Goal: Task Accomplishment & Management: Use online tool/utility

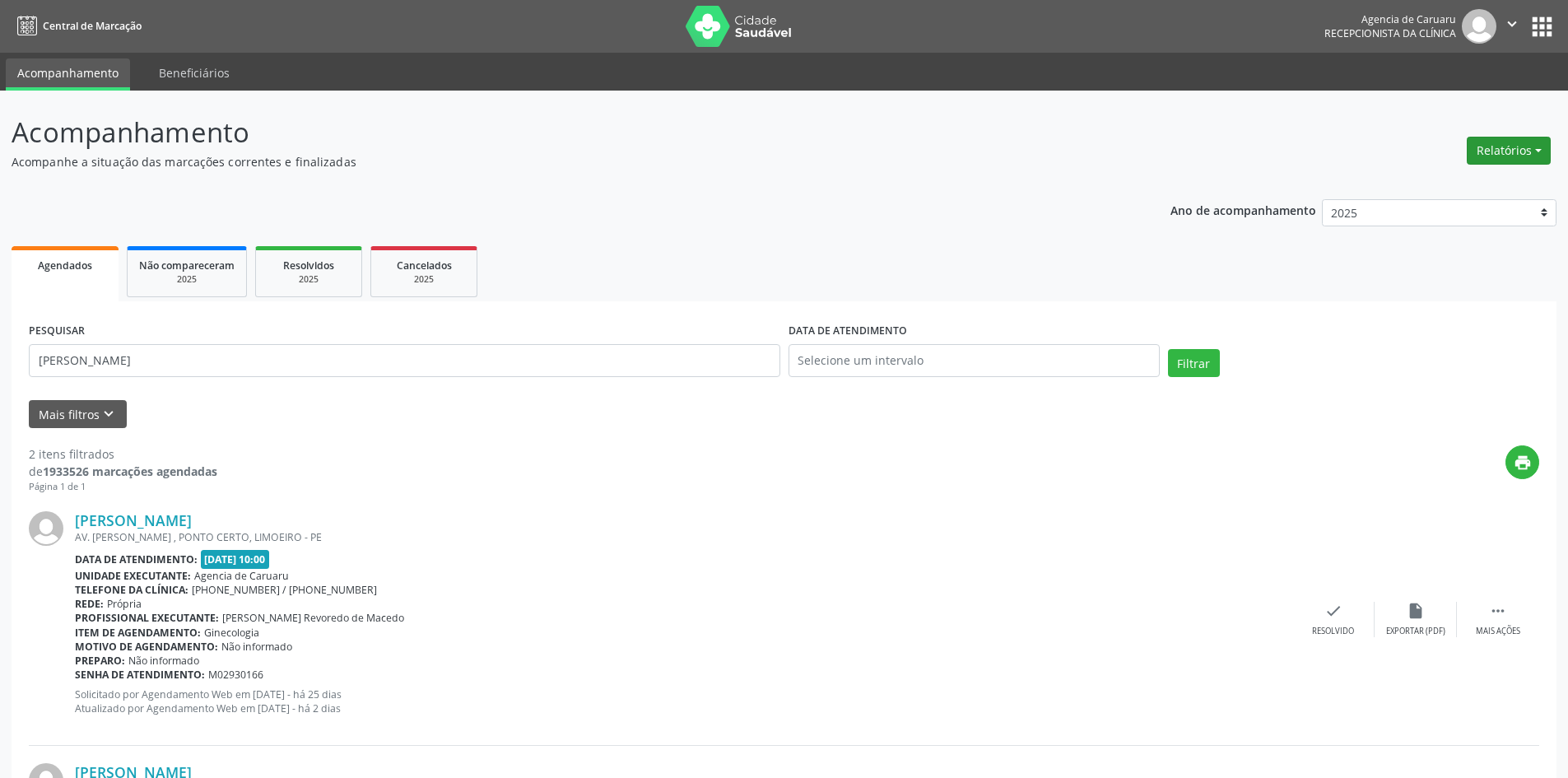
click at [1527, 148] on button "Relatórios" at bounding box center [1509, 151] width 84 height 28
click at [1455, 186] on link "Agendamentos" at bounding box center [1463, 186] width 177 height 23
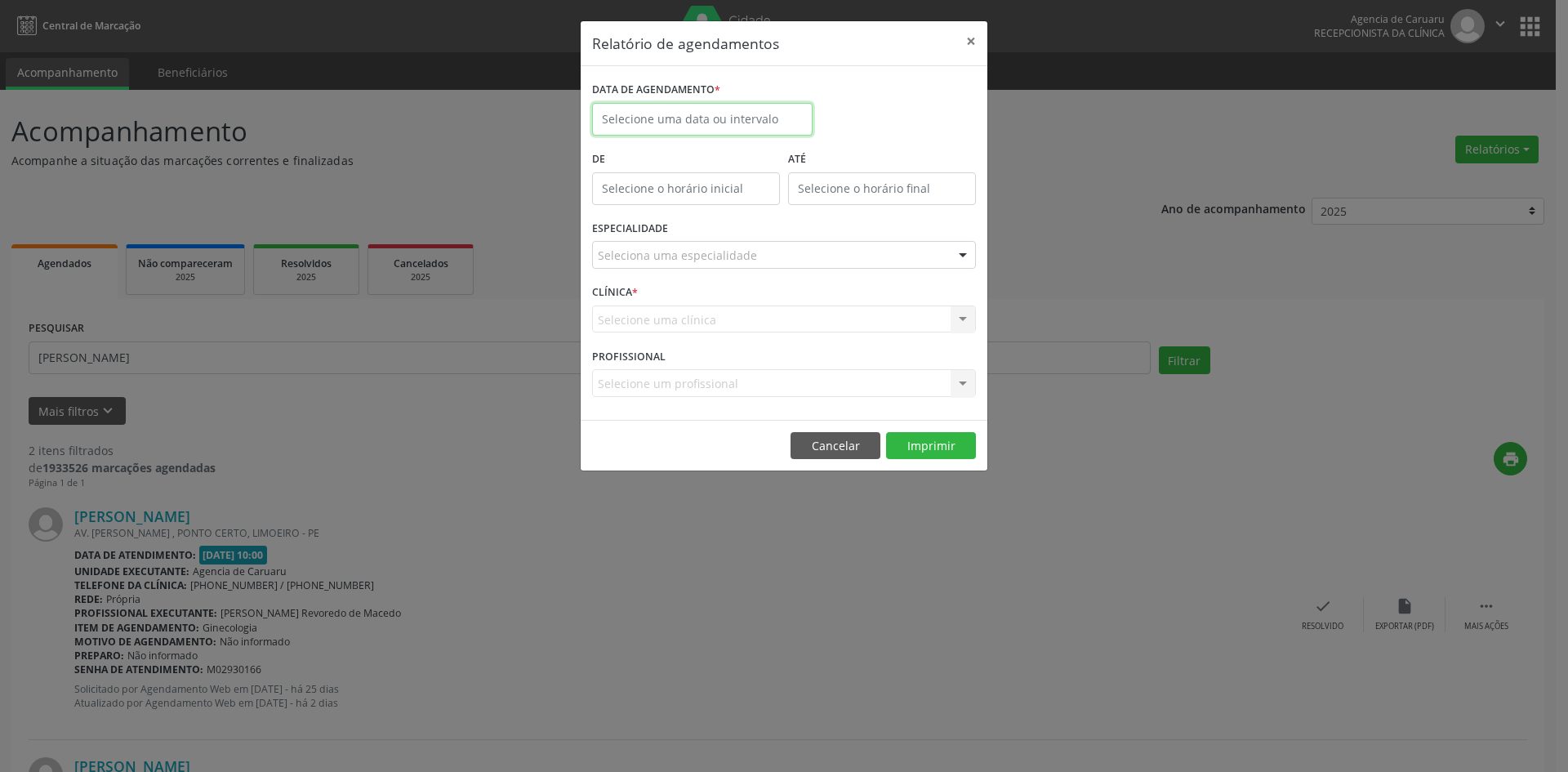
click at [669, 119] on input "text" at bounding box center [703, 119] width 221 height 33
click at [678, 237] on span "7" at bounding box center [681, 237] width 32 height 32
type input "[DATE]"
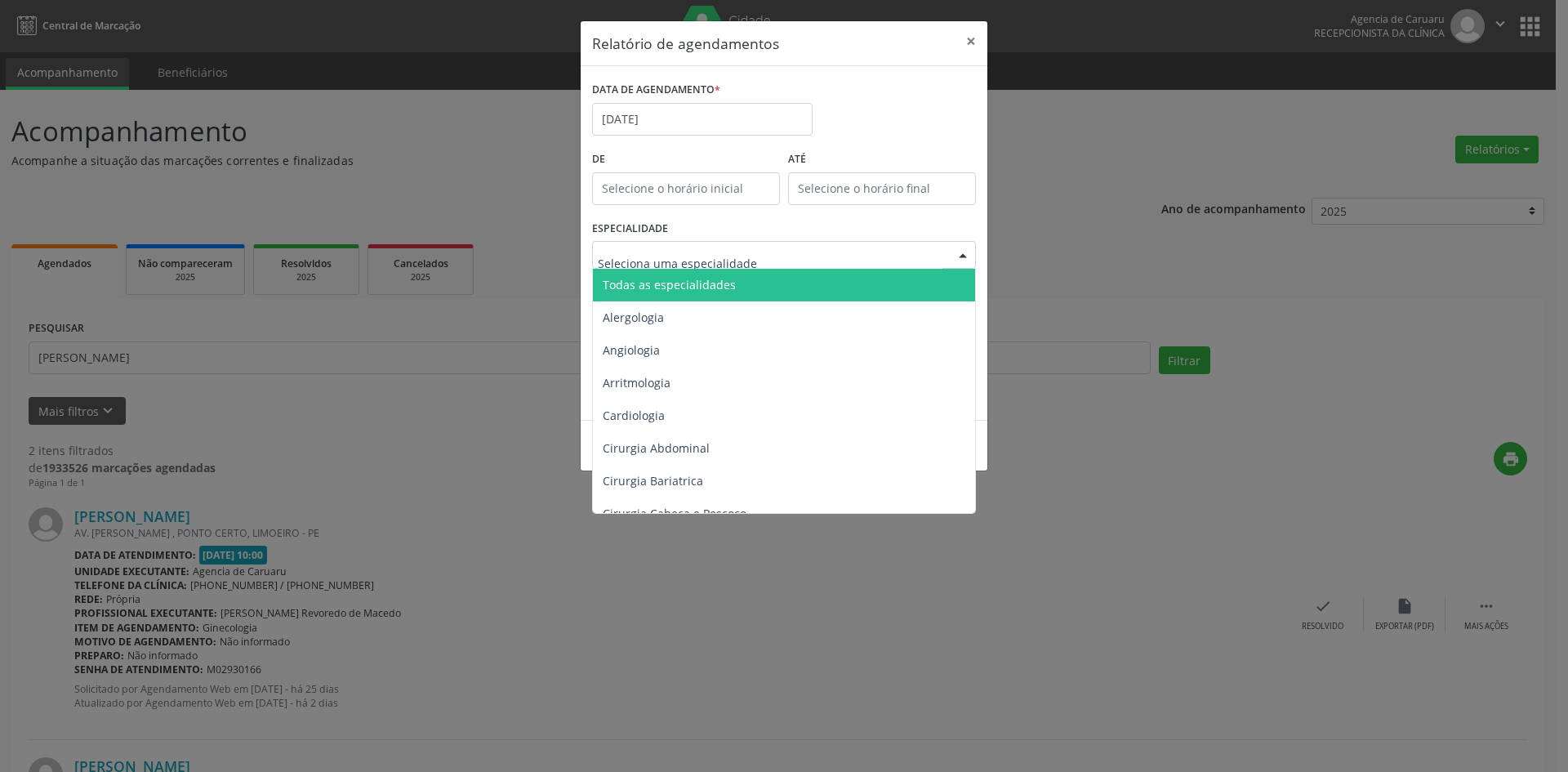
click at [646, 289] on span "Todas as especialidades" at bounding box center [669, 284] width 133 height 16
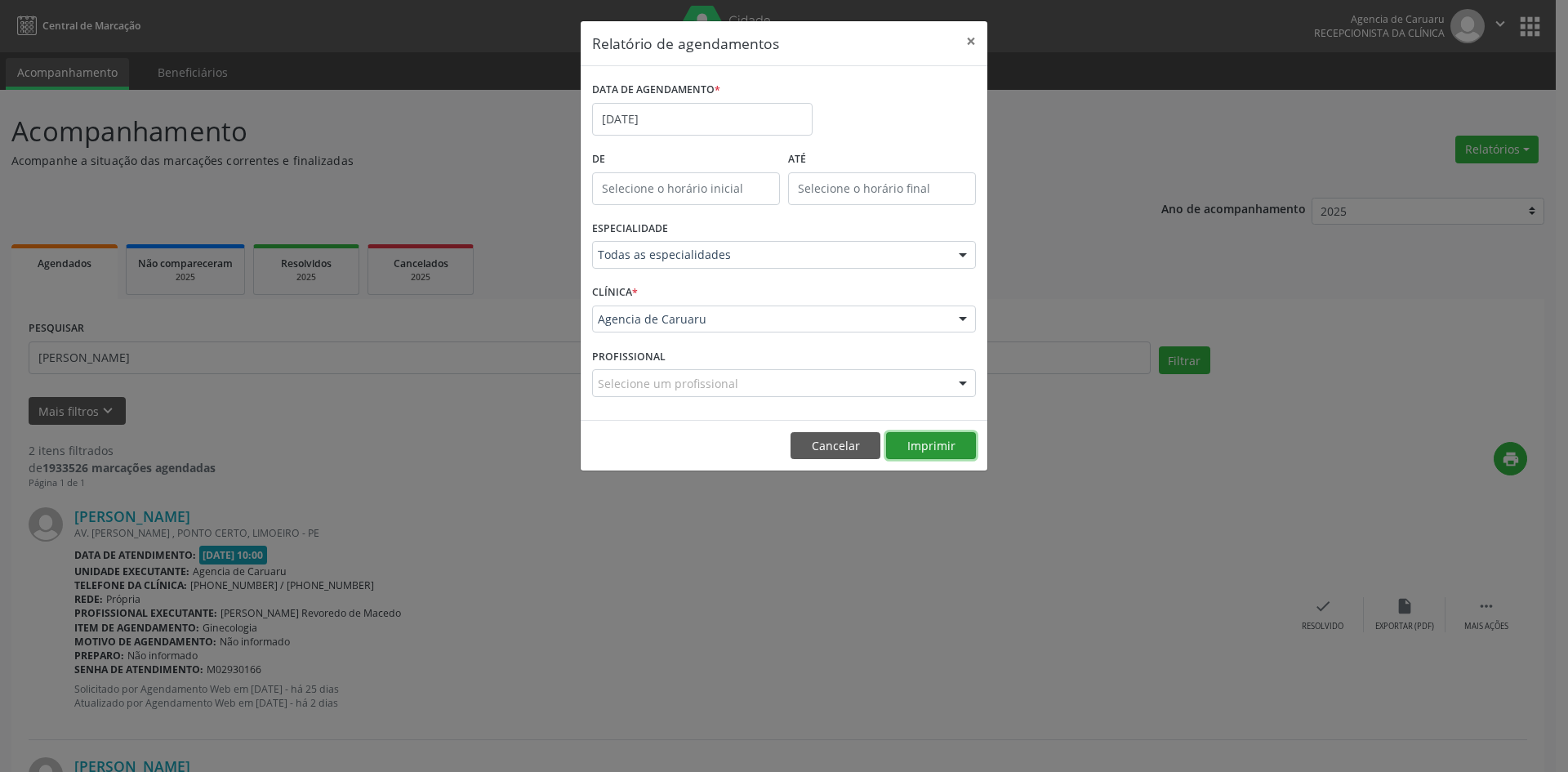
click at [932, 450] on button "Imprimir" at bounding box center [931, 446] width 90 height 28
click at [673, 110] on input "[DATE]" at bounding box center [703, 119] width 221 height 33
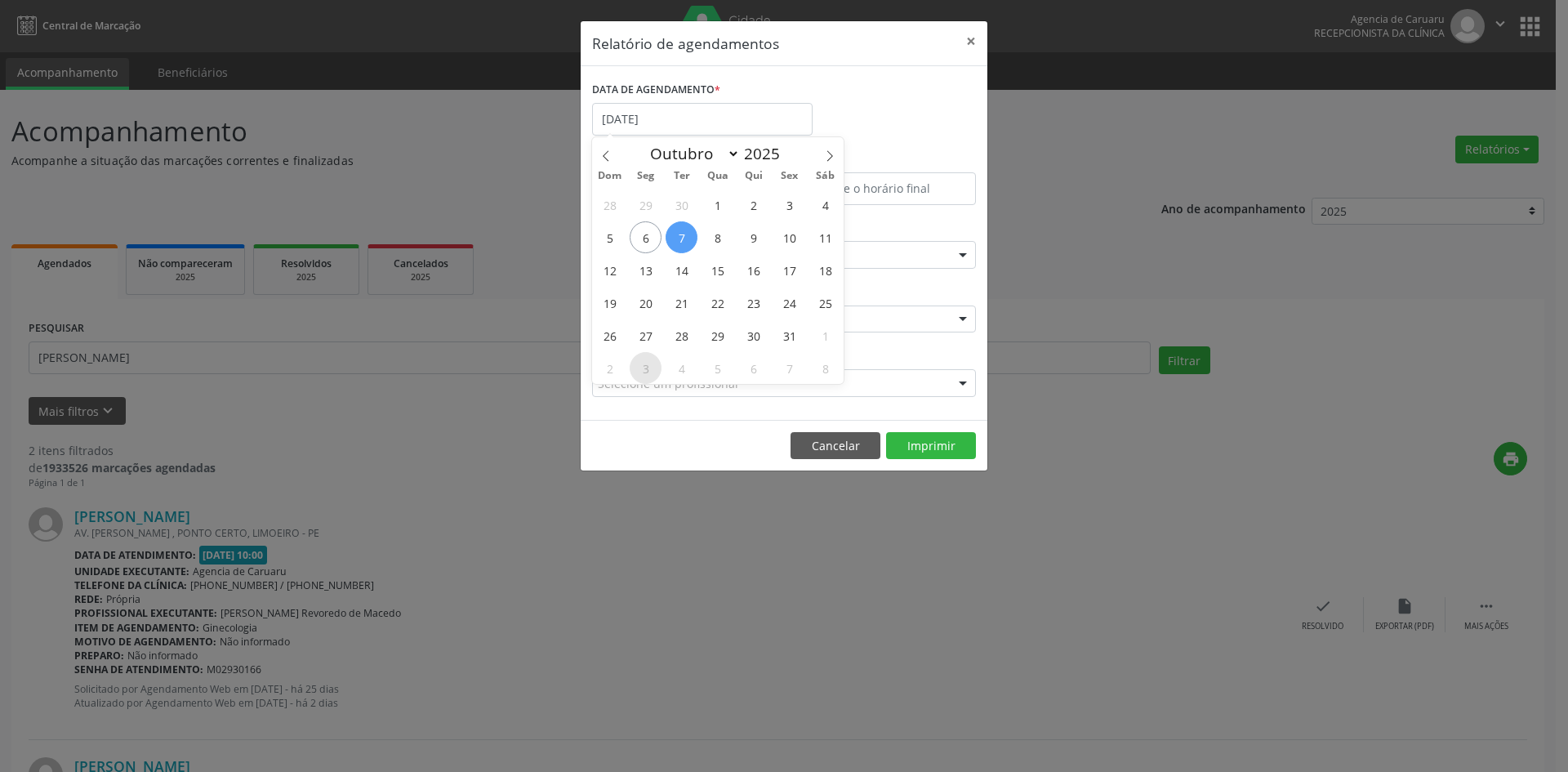
click at [646, 372] on span "3" at bounding box center [646, 368] width 32 height 32
type input "[DATE]"
click at [646, 372] on span "3" at bounding box center [646, 368] width 32 height 32
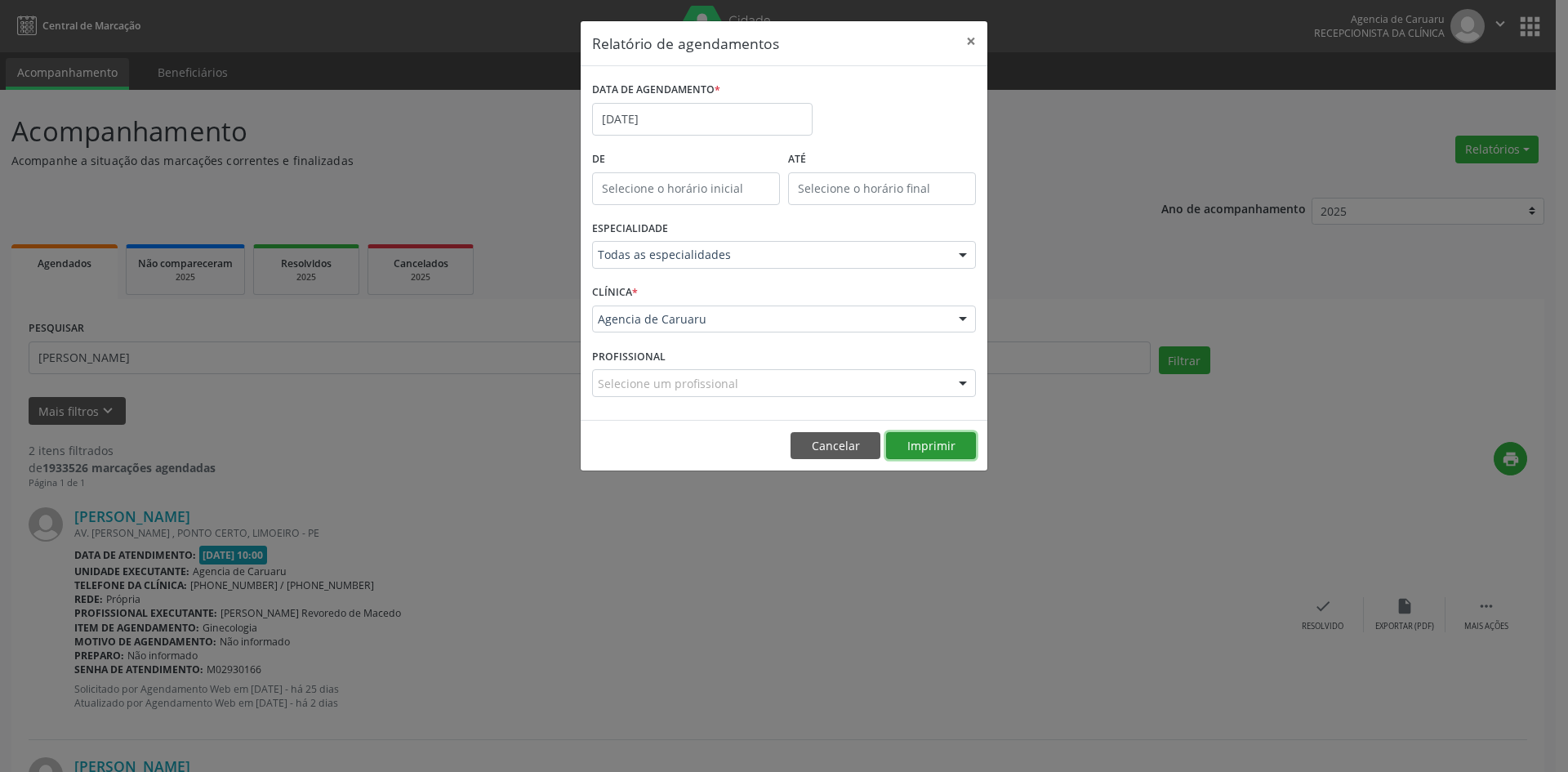
click at [905, 441] on button "Imprimir" at bounding box center [931, 446] width 90 height 28
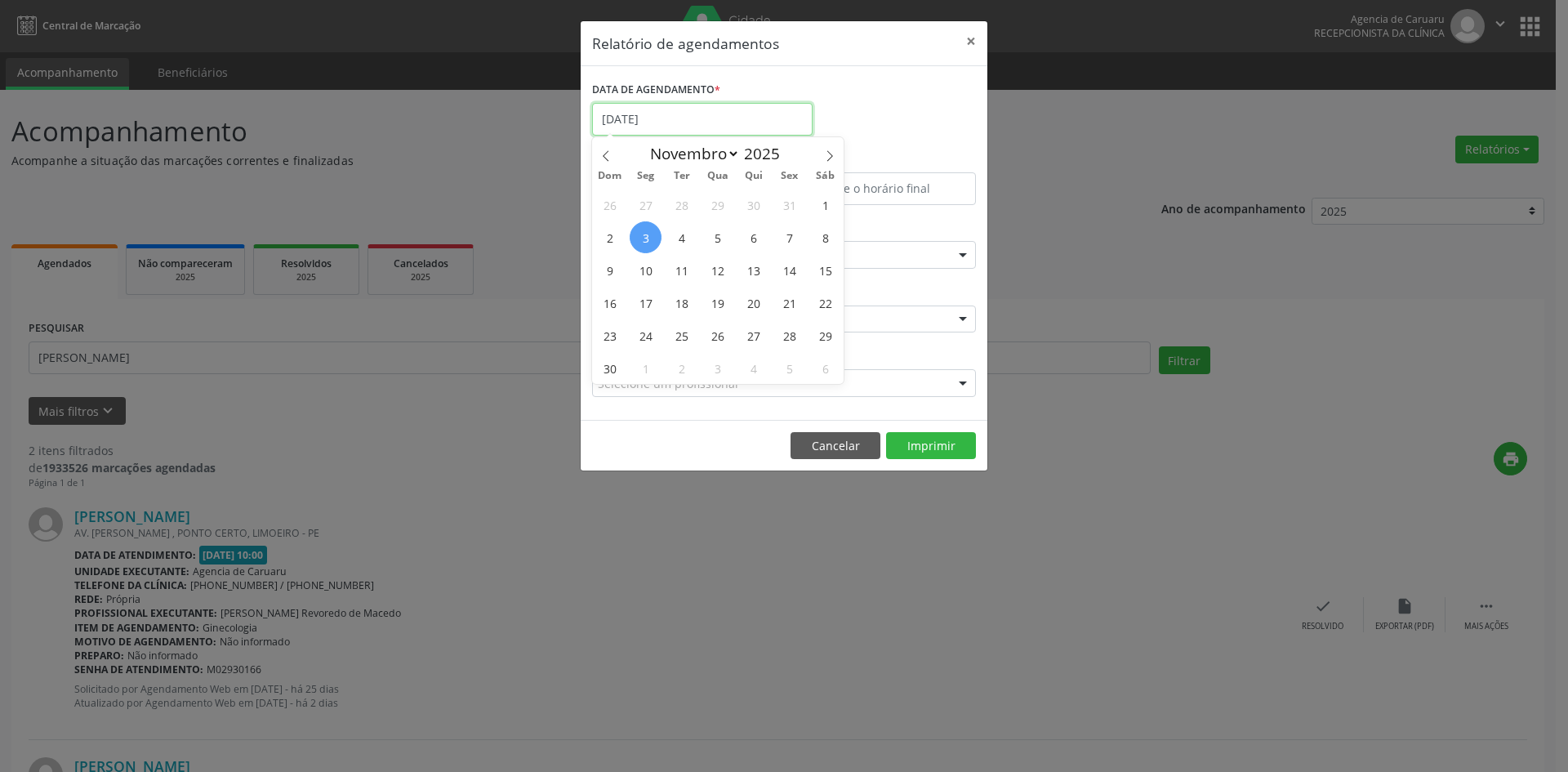
click at [687, 112] on input "[DATE]" at bounding box center [703, 119] width 221 height 33
click at [602, 156] on icon at bounding box center [606, 156] width 11 height 11
select select "9"
click at [647, 238] on span "6" at bounding box center [646, 237] width 32 height 32
type input "[DATE]"
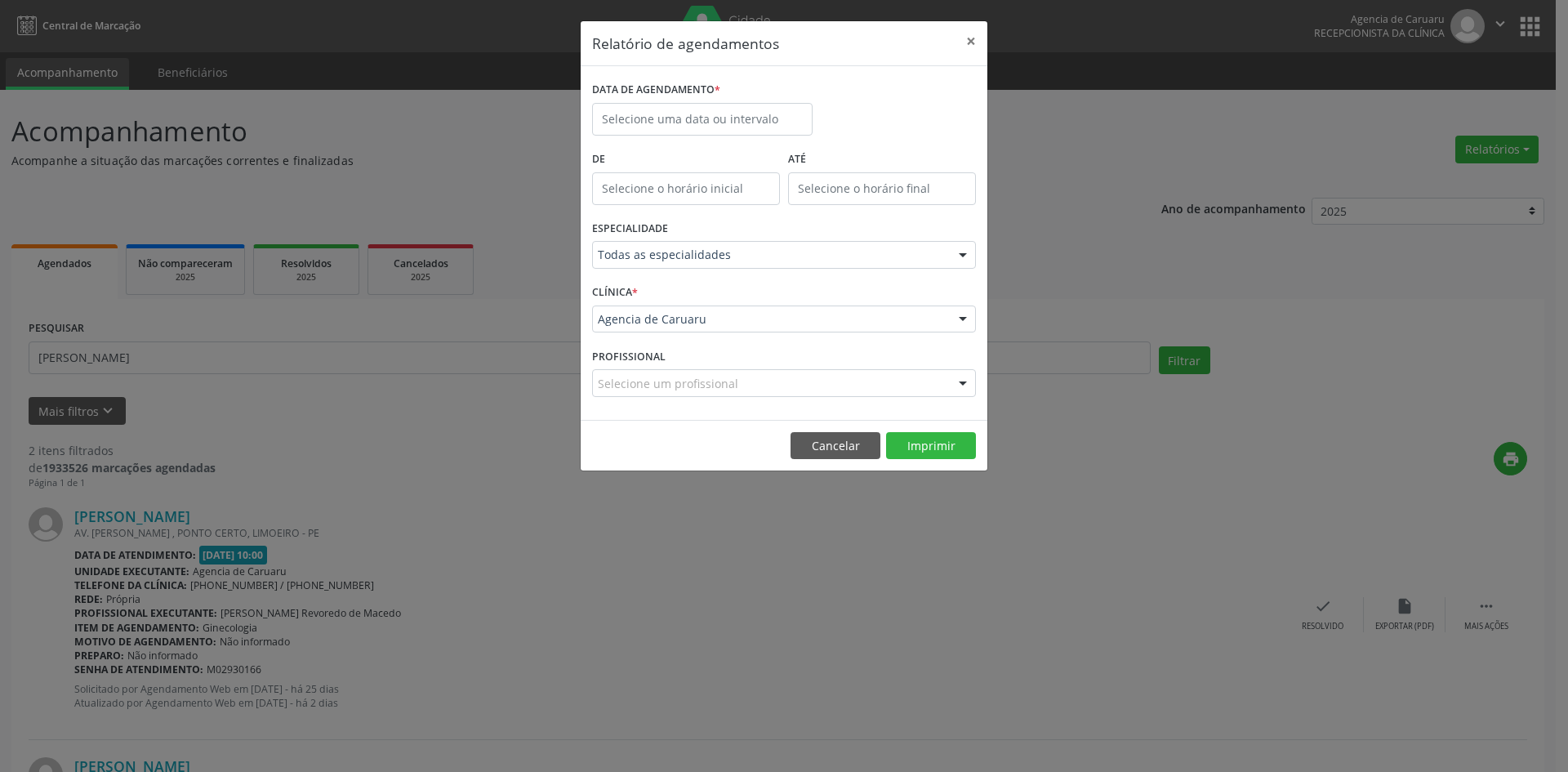
click at [1070, 194] on div "Relatório de agendamentos × DATA DE AGENDAMENTO * De ATÉ ESPECIALIDADE Todas as…" at bounding box center [784, 386] width 1568 height 772
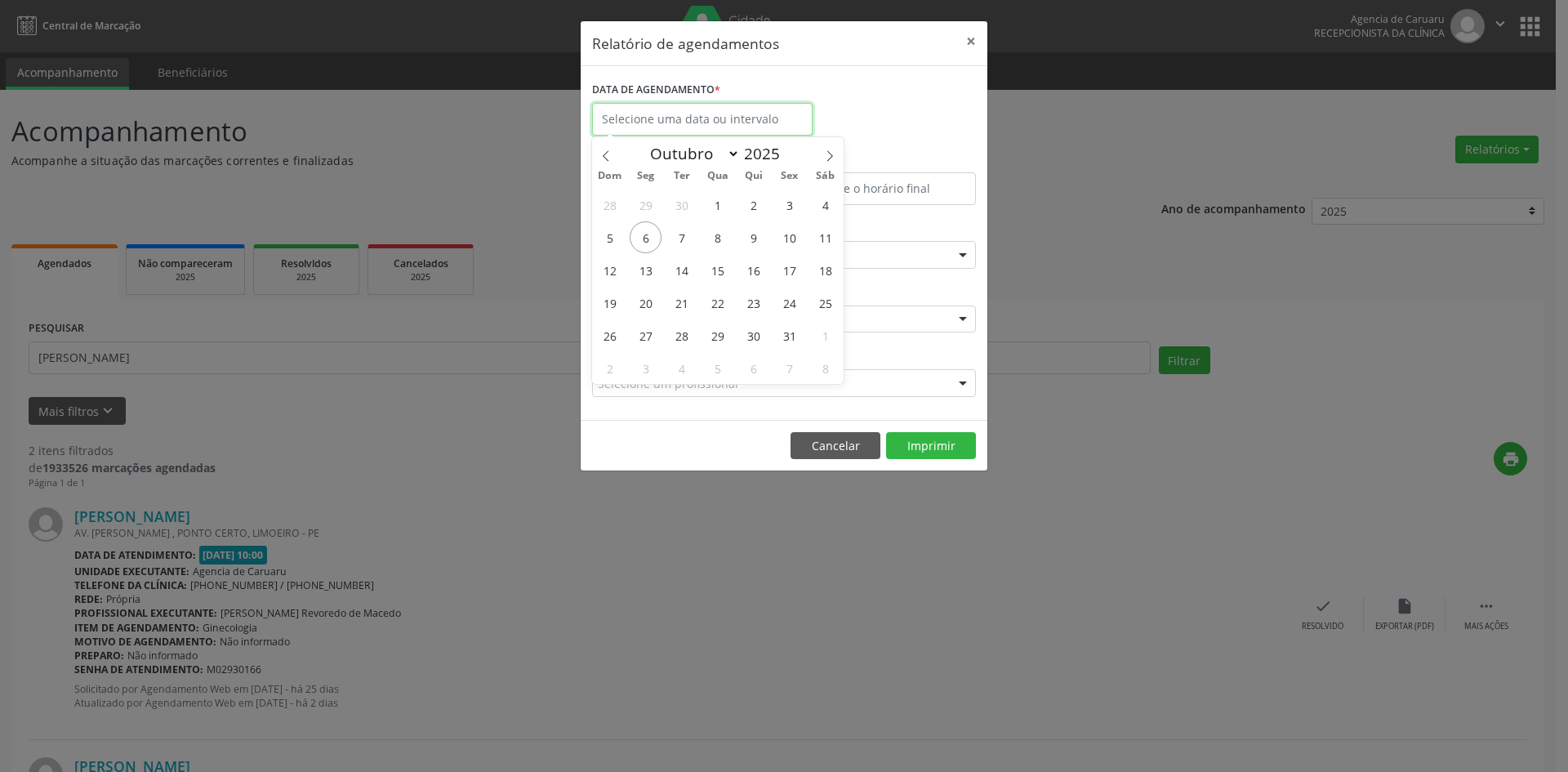
click at [748, 122] on input "text" at bounding box center [703, 119] width 221 height 33
click at [642, 244] on span "6" at bounding box center [646, 237] width 32 height 32
type input "[DATE]"
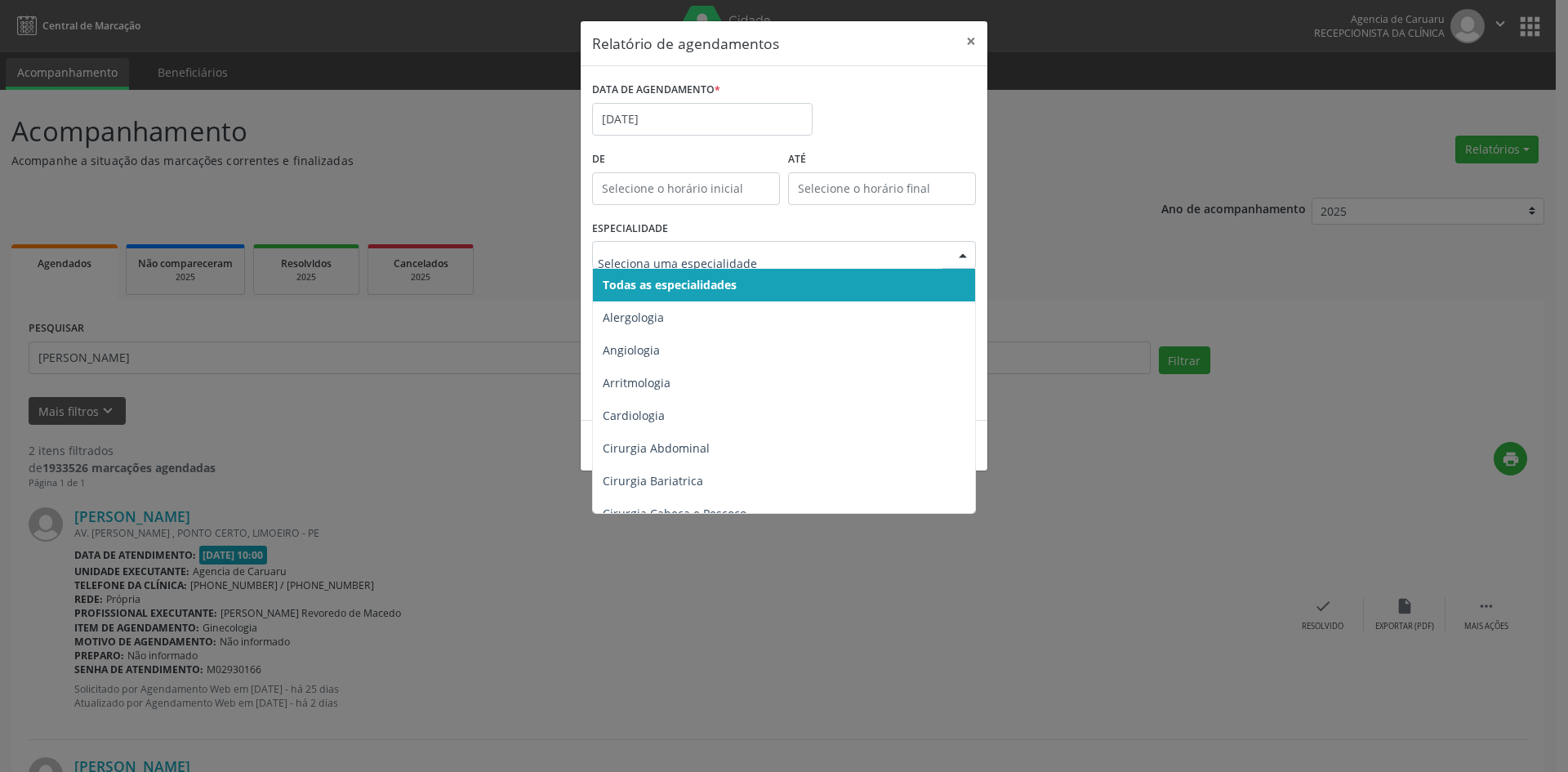
click at [969, 256] on div at bounding box center [962, 256] width 24 height 28
click at [801, 291] on span "Todas as especialidades" at bounding box center [786, 285] width 385 height 33
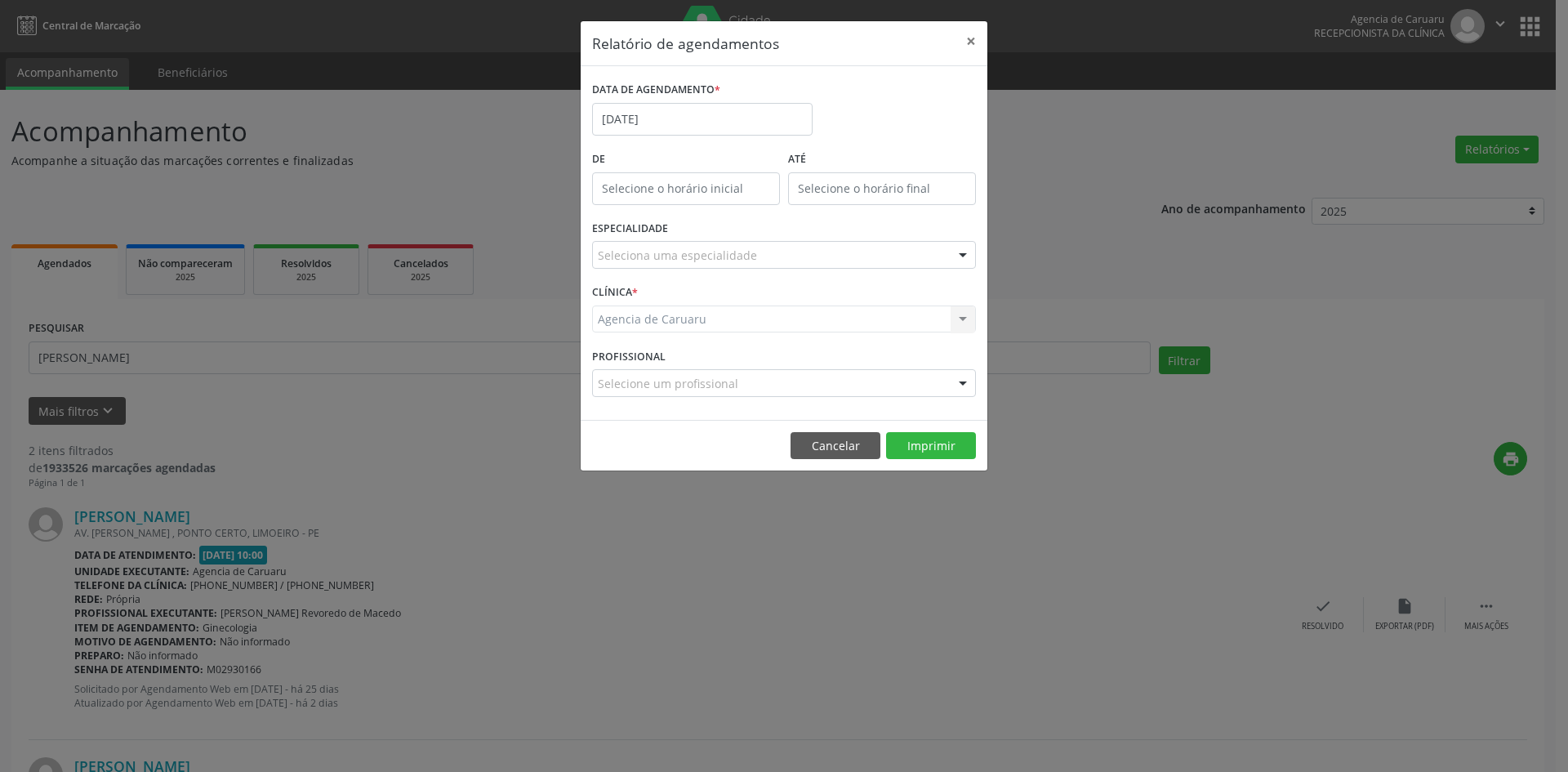
click at [801, 291] on form "DATA DE AGENDAMENTO * [DATE] De ATÉ ESPECIALIDADE Seleciona uma especialidade T…" at bounding box center [784, 243] width 384 height 331
click at [918, 443] on button "Imprimir" at bounding box center [931, 446] width 90 height 28
click at [659, 114] on input "[DATE]" at bounding box center [703, 119] width 221 height 33
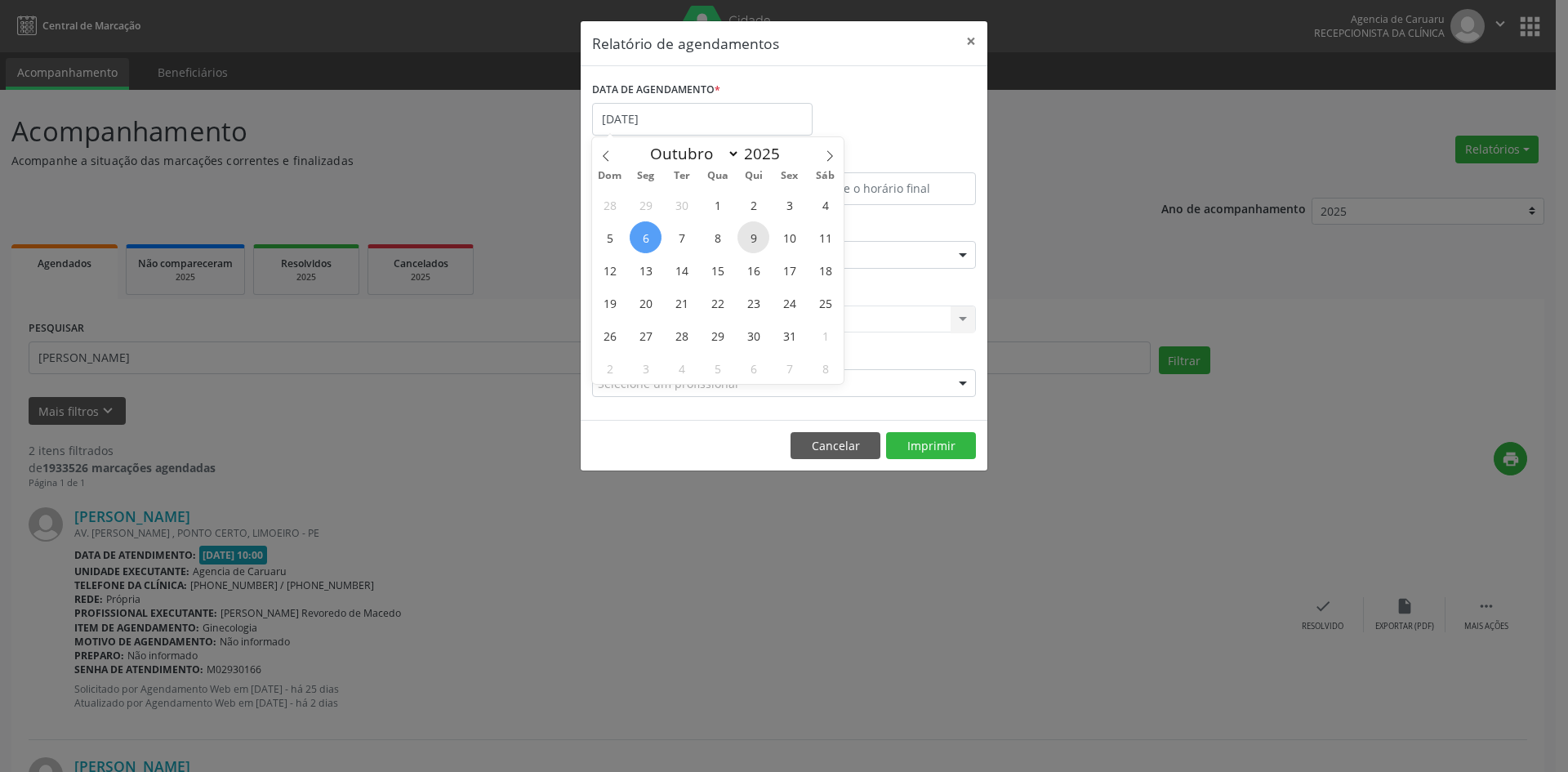
click at [757, 230] on span "9" at bounding box center [753, 237] width 32 height 32
type input "09/10/2025"
click at [757, 230] on span "9" at bounding box center [753, 237] width 32 height 32
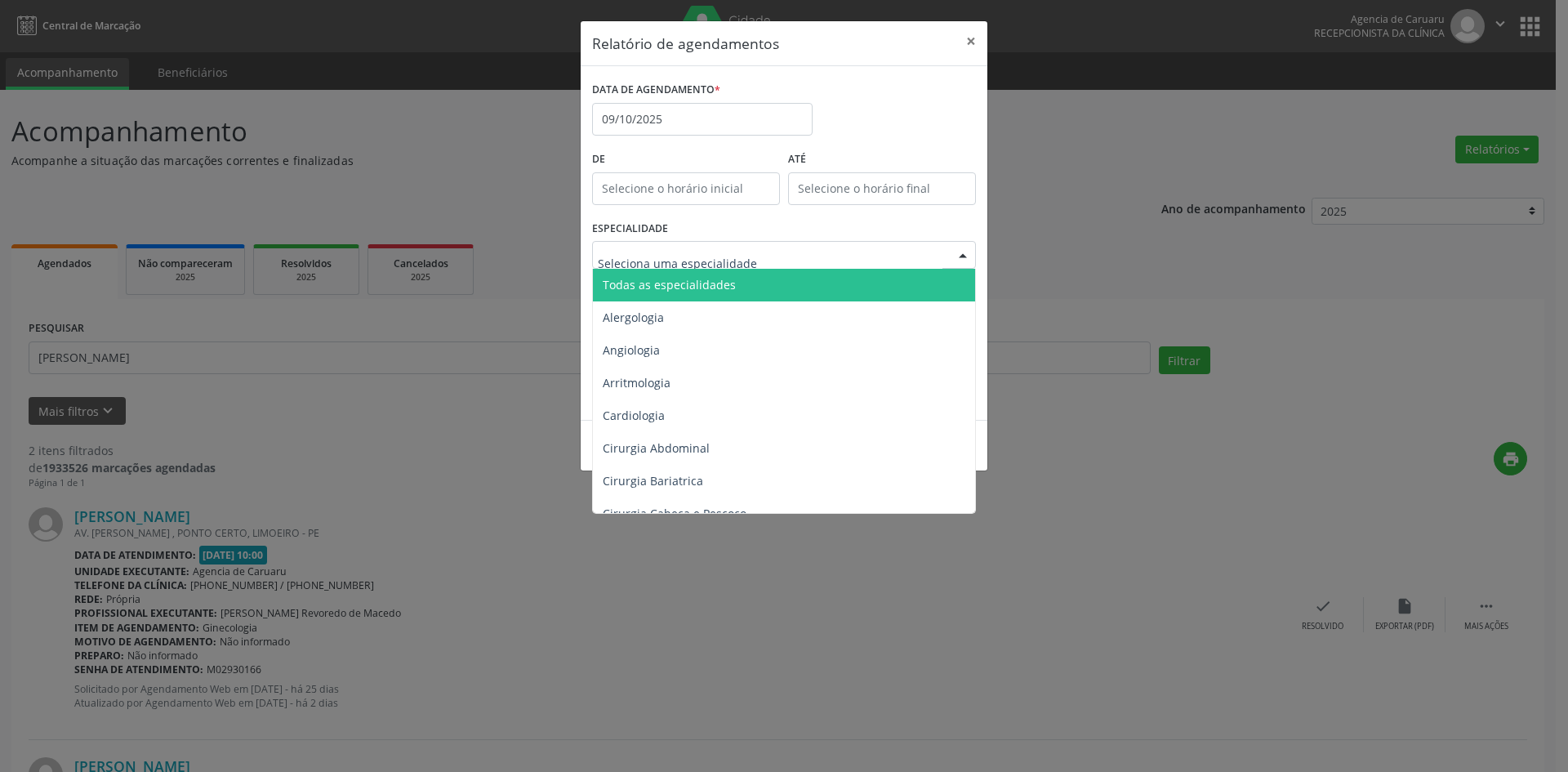
click at [674, 277] on span "Todas as especialidades" at bounding box center [669, 284] width 133 height 16
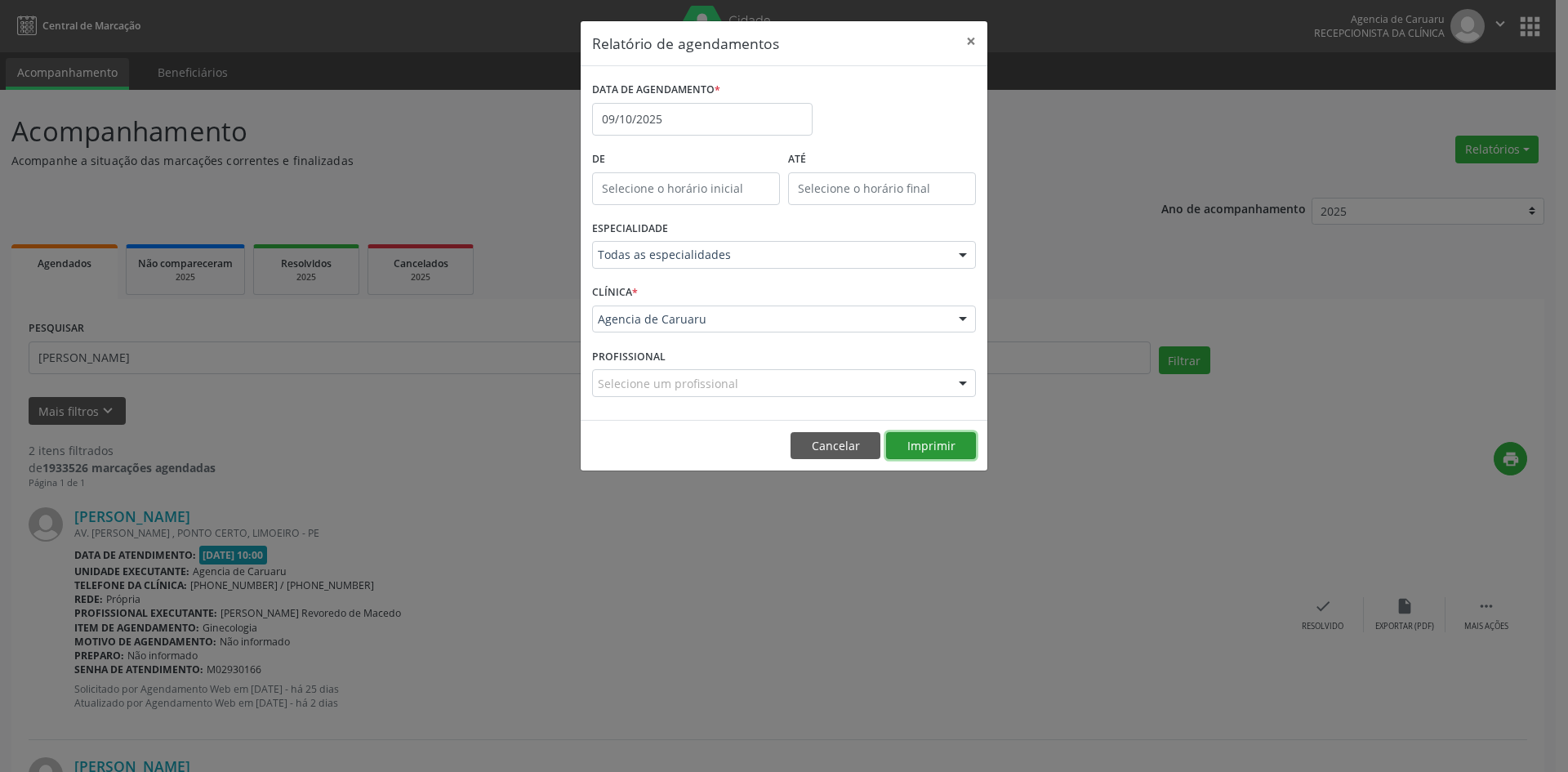
click at [929, 445] on button "Imprimir" at bounding box center [931, 446] width 90 height 28
